Goal: Task Accomplishment & Management: Complete application form

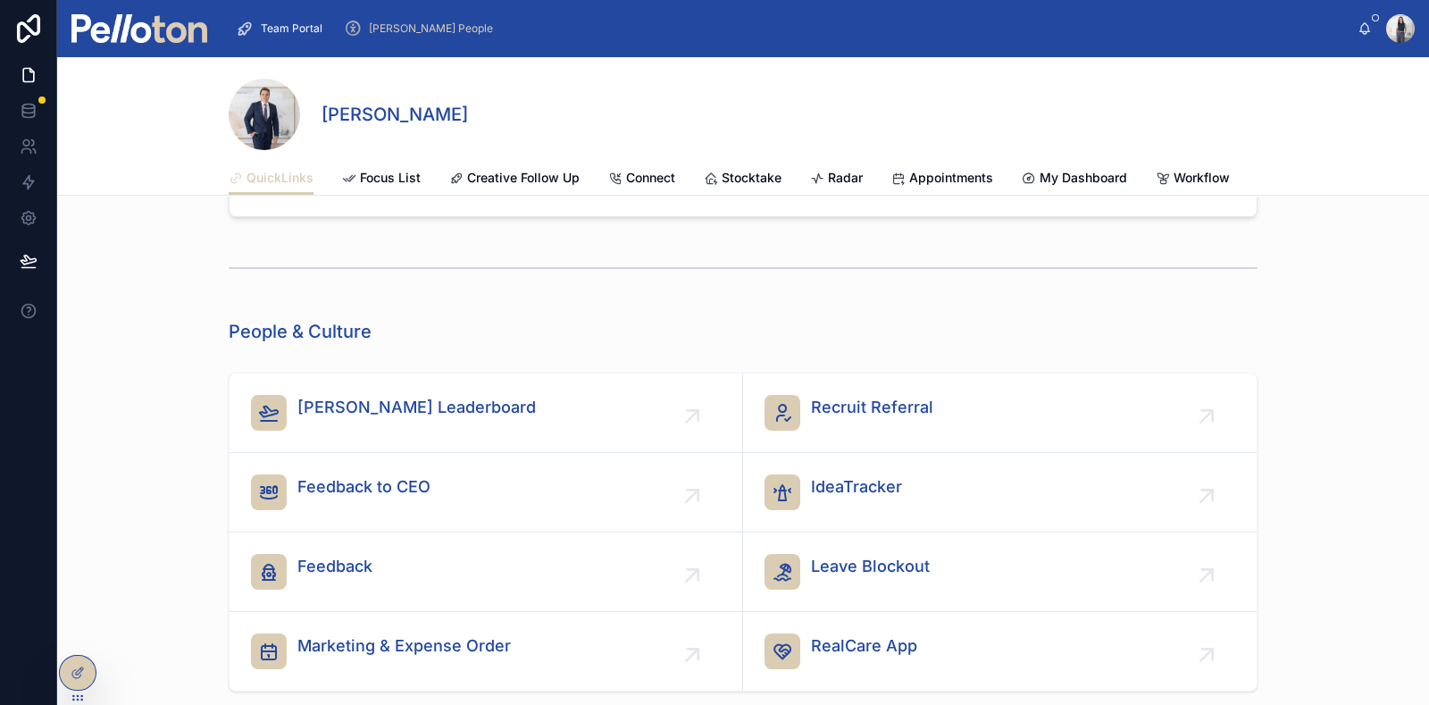
scroll to position [1844, 0]
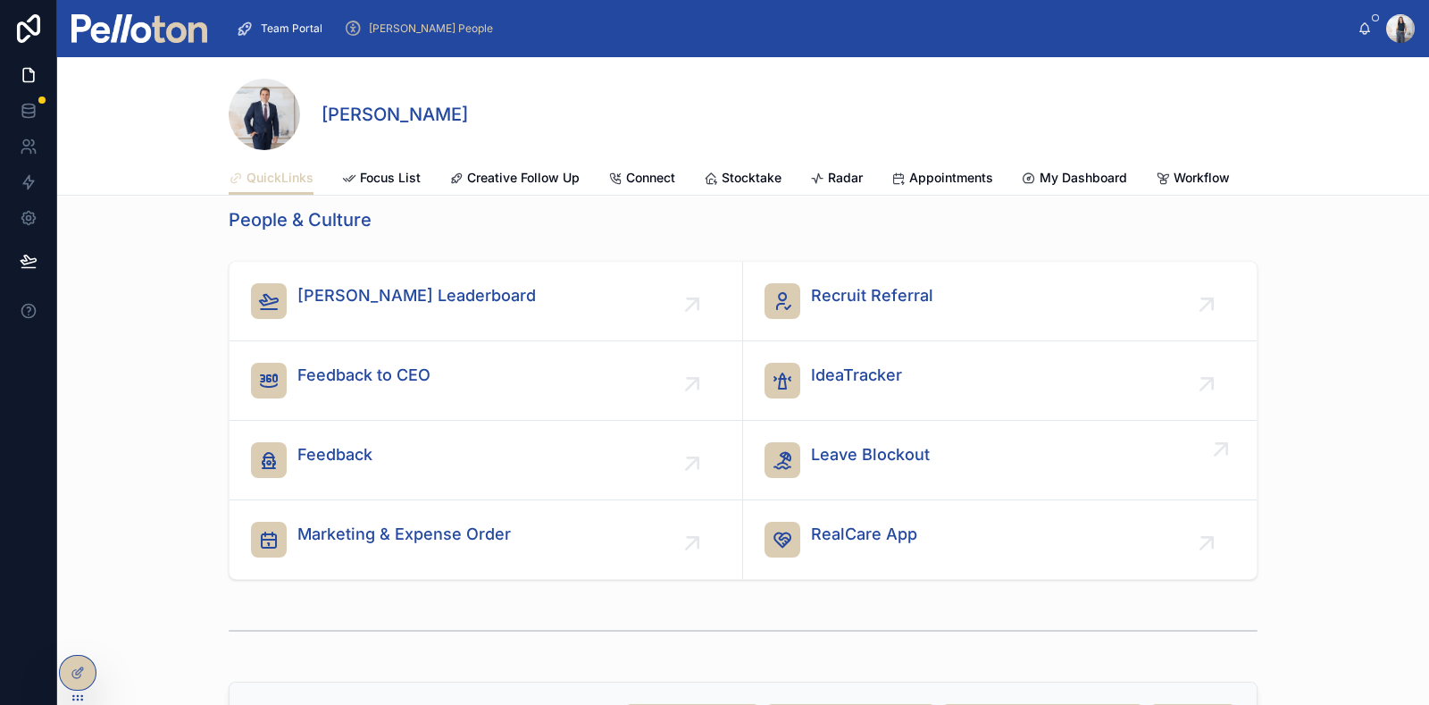
click at [893, 466] on span "Leave Blockout" at bounding box center [870, 454] width 119 height 25
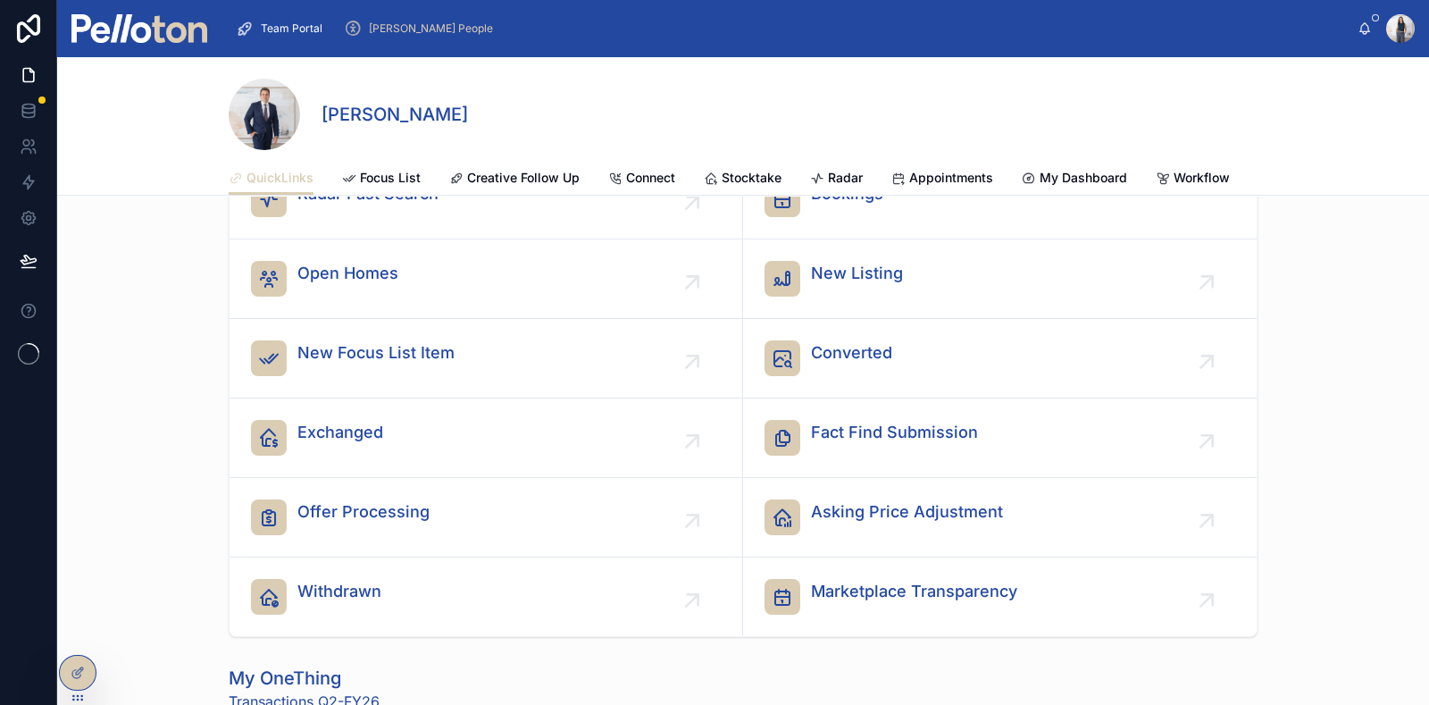
scroll to position [111, 0]
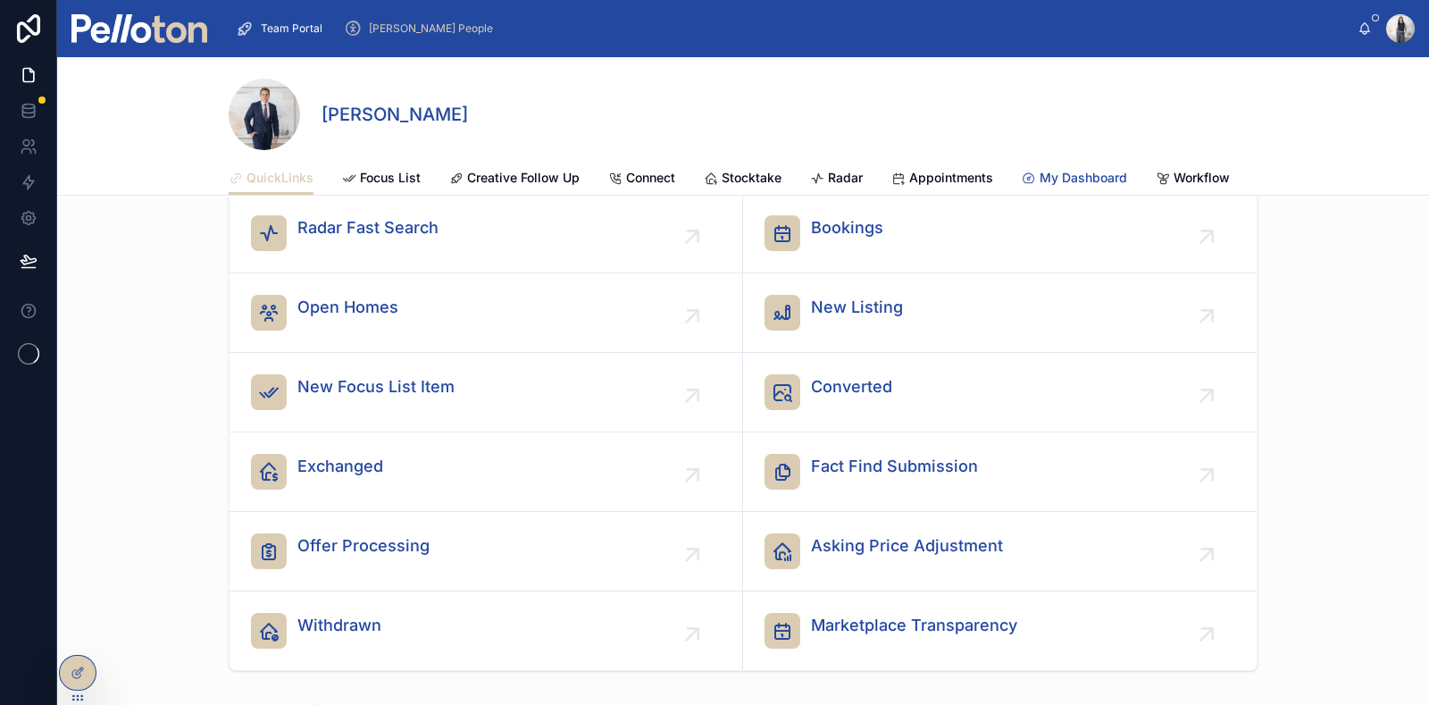
click at [1105, 173] on span "My Dashboard" at bounding box center [1084, 178] width 88 height 18
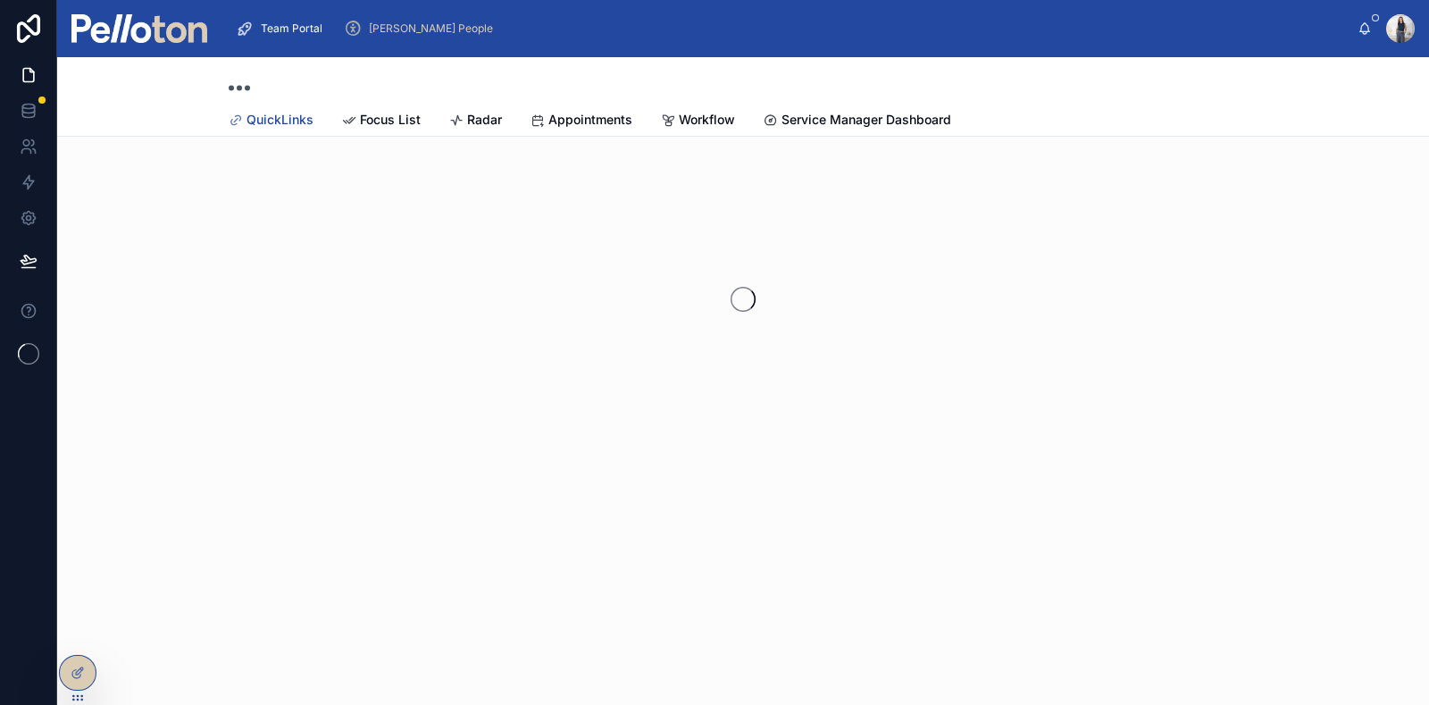
click at [277, 121] on span "QuickLinks" at bounding box center [280, 120] width 67 height 18
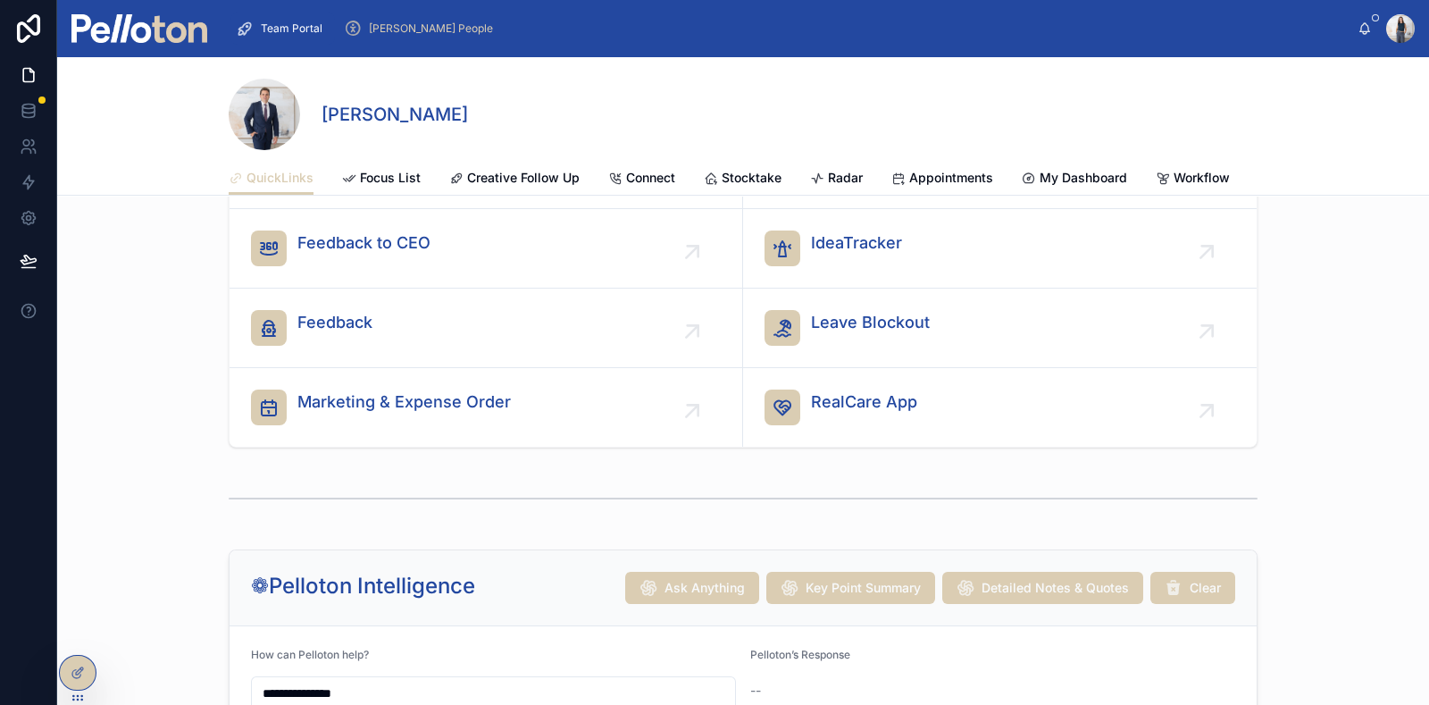
scroll to position [1674, 0]
click at [877, 330] on span "Leave Blockout" at bounding box center [870, 322] width 119 height 25
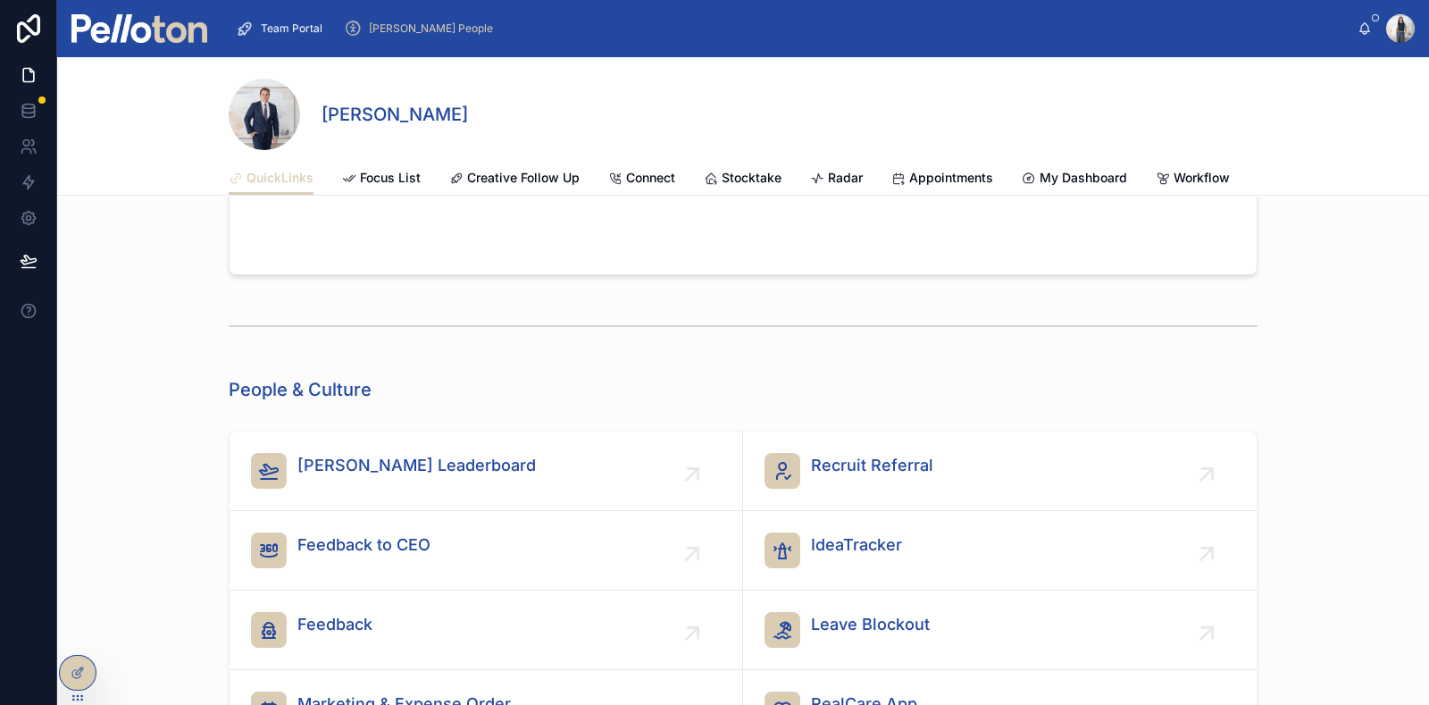
scroll to position [1976, 0]
